Goal: Information Seeking & Learning: Learn about a topic

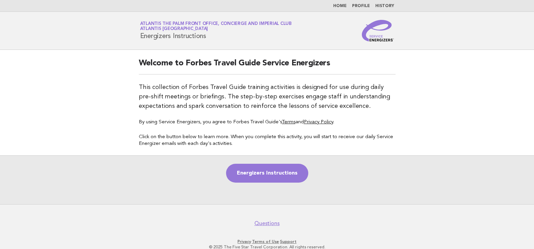
click at [361, 6] on link "Profile" at bounding box center [361, 6] width 18 height 4
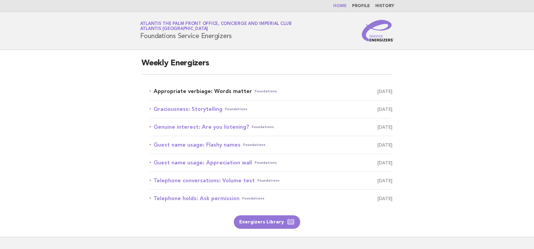
click at [221, 91] on link "Appropriate verbiage: Words matter Foundations [DATE]" at bounding box center [271, 91] width 243 height 9
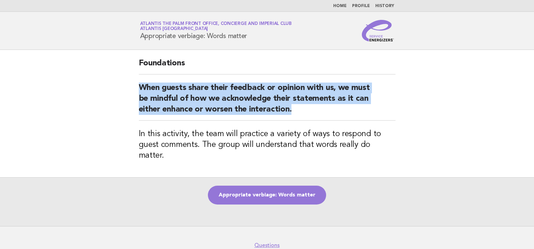
drag, startPoint x: 295, startPoint y: 112, endPoint x: 138, endPoint y: 88, distance: 159.2
click at [138, 88] on div "Foundations When guests share their feedback or opinion with us, we must be min…" at bounding box center [267, 113] width 273 height 127
copy h2 "When guests share their feedback or opinion with us, we must be mindful of how …"
click at [268, 186] on link "Appropriate verbiage: Words matter" at bounding box center [267, 195] width 118 height 19
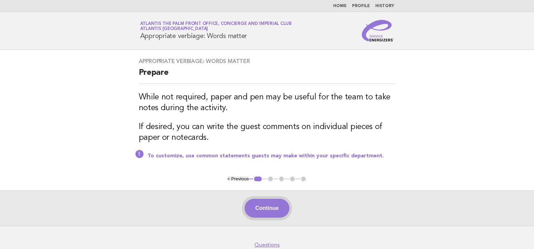
click at [272, 209] on button "Continue" at bounding box center [267, 208] width 45 height 19
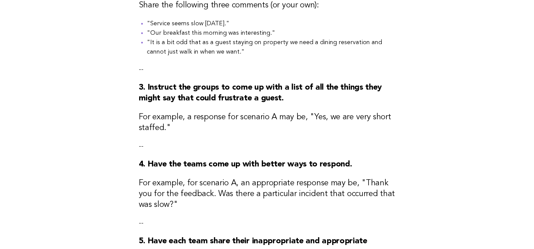
scroll to position [135, 0]
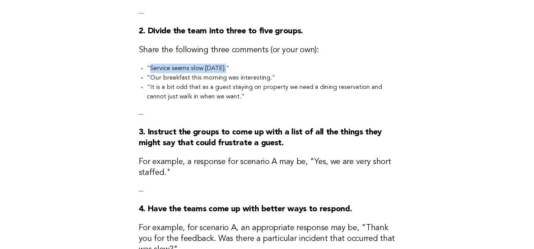
drag, startPoint x: 224, startPoint y: 68, endPoint x: 150, endPoint y: 71, distance: 73.9
click at [150, 71] on li ""Service seems slow [DATE]."" at bounding box center [271, 68] width 249 height 9
copy li "Service seems slow [DATE].""
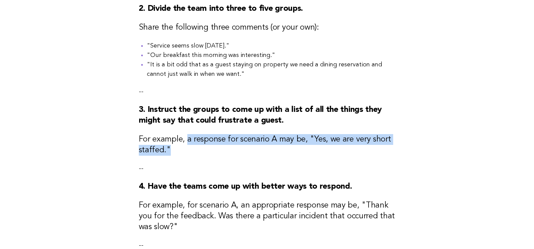
drag, startPoint x: 186, startPoint y: 141, endPoint x: 350, endPoint y: 150, distance: 164.0
click at [350, 150] on h3 "For example, a response for scenario A may be, "Yes, we are very short staffed."" at bounding box center [267, 145] width 257 height 22
copy h3 "a response for scenario A may be, "Yes, we are very short staffed.""
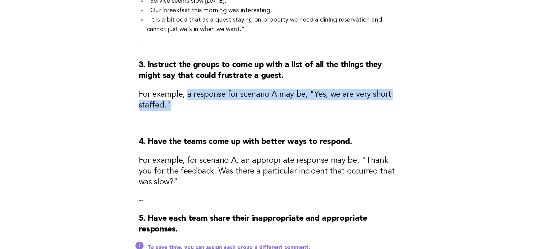
scroll to position [225, 0]
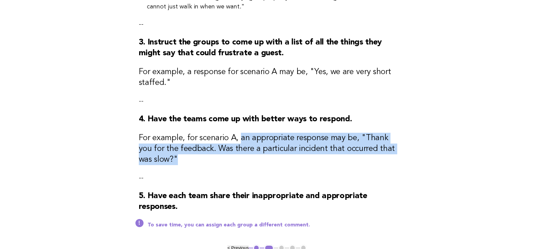
drag, startPoint x: 241, startPoint y: 141, endPoint x: 327, endPoint y: 158, distance: 87.4
click at [327, 158] on h3 "For example, for scenario A, an appropriate response may be, "Thank you for the…" at bounding box center [267, 149] width 257 height 32
copy h3 "an appropriate response may be, "Thank you for the feedback. Was there a partic…"
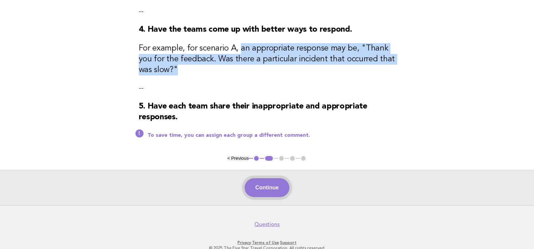
click at [272, 189] on button "Continue" at bounding box center [267, 187] width 45 height 19
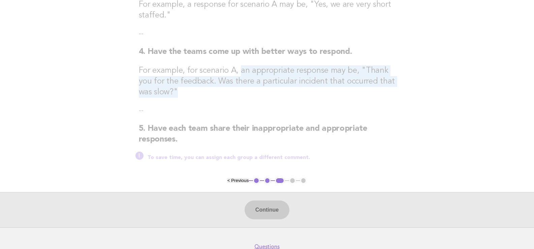
scroll to position [0, 0]
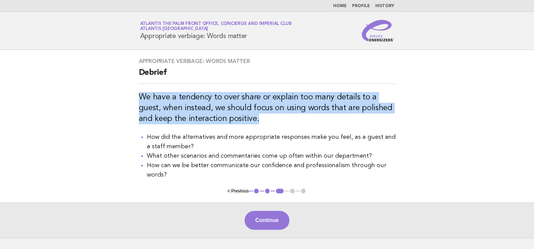
drag, startPoint x: 252, startPoint y: 117, endPoint x: 141, endPoint y: 99, distance: 113.0
click at [141, 99] on h3 "We have a tendency to over share or explain too many details to a guest, when i…" at bounding box center [267, 108] width 257 height 32
copy h3 "We have a tendency to over share or explain too many details to a guest, when i…"
click at [277, 219] on button "Continue" at bounding box center [267, 220] width 45 height 19
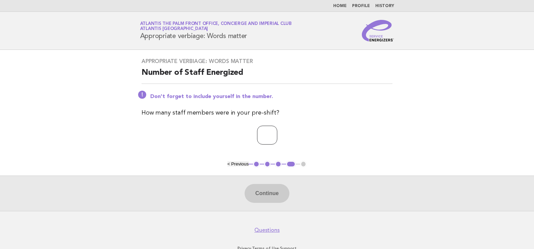
click at [262, 133] on input "number" at bounding box center [267, 135] width 20 height 19
type input "*"
click at [267, 195] on button "Continue" at bounding box center [267, 193] width 45 height 19
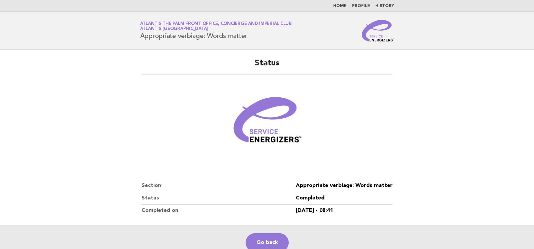
click at [51, 96] on main "Status Section Appropriate verbiage: Words matter Status Completed Completed on…" at bounding box center [267, 155] width 534 height 210
